Goal: Transaction & Acquisition: Obtain resource

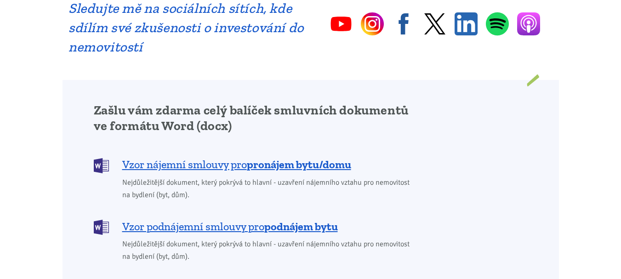
scroll to position [679, 0]
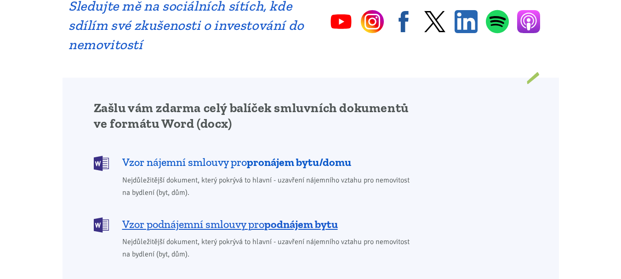
click at [276, 155] on b "pronájem bytu/domu" at bounding box center [299, 161] width 104 height 13
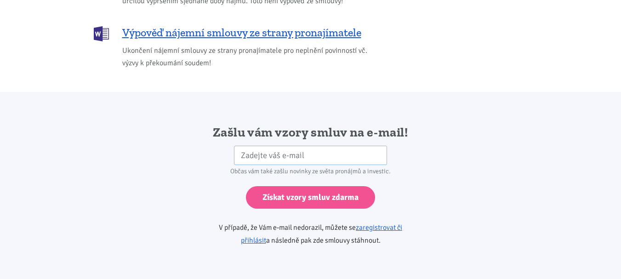
scroll to position [1536, 0]
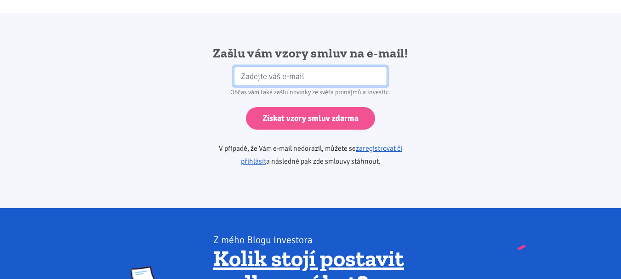
click at [307, 67] on input "email" at bounding box center [310, 77] width 153 height 20
type input "darakoci@seznam.cz"
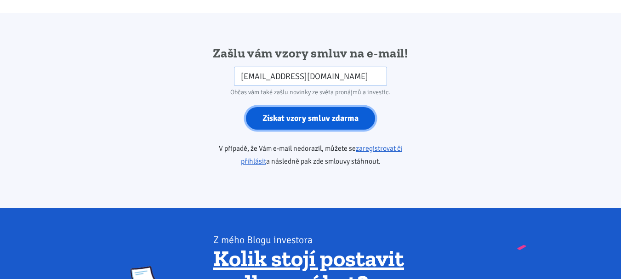
click at [311, 108] on input "Získat vzory smluv zdarma" at bounding box center [310, 118] width 129 height 23
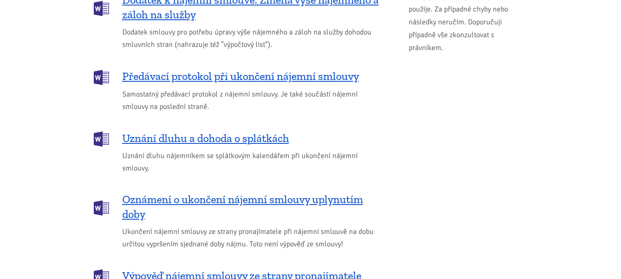
scroll to position [1187, 0]
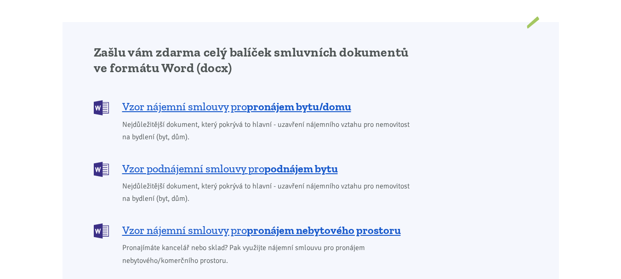
scroll to position [679, 0]
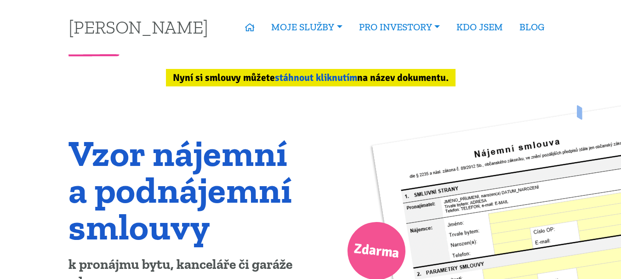
click at [326, 80] on link "stáhnout kliknutím" at bounding box center [316, 78] width 82 height 12
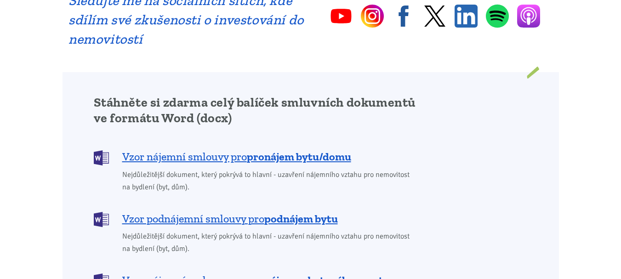
scroll to position [774, 0]
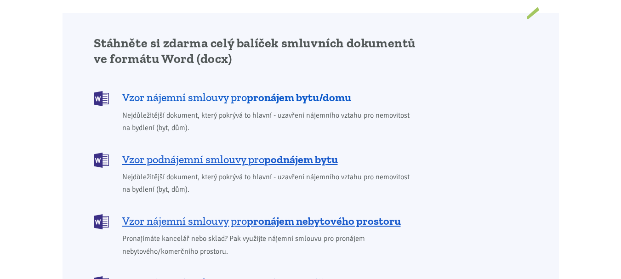
click at [305, 91] on b "pronájem bytu/domu" at bounding box center [299, 97] width 104 height 13
